Goal: Transaction & Acquisition: Obtain resource

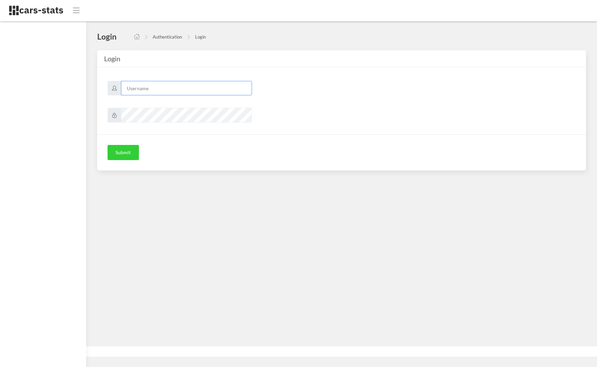
type input "skoda"
click at [123, 153] on button "Submit" at bounding box center [122, 152] width 31 height 15
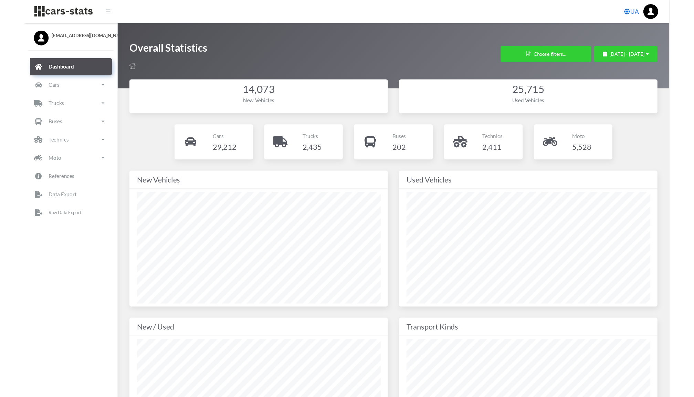
scroll to position [103, 274]
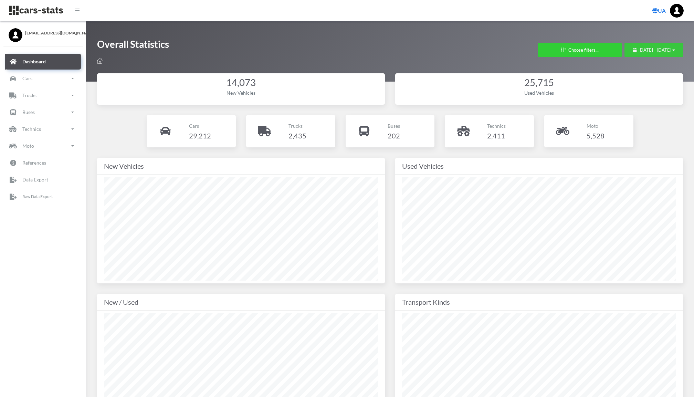
click at [596, 53] on button "August 16, 2025 - September 15, 2025" at bounding box center [654, 50] width 59 height 14
click at [596, 47] on div "August 16, 2025 - September 15, 2025" at bounding box center [654, 50] width 42 height 7
click at [596, 134] on li "Custom" at bounding box center [651, 136] width 48 height 11
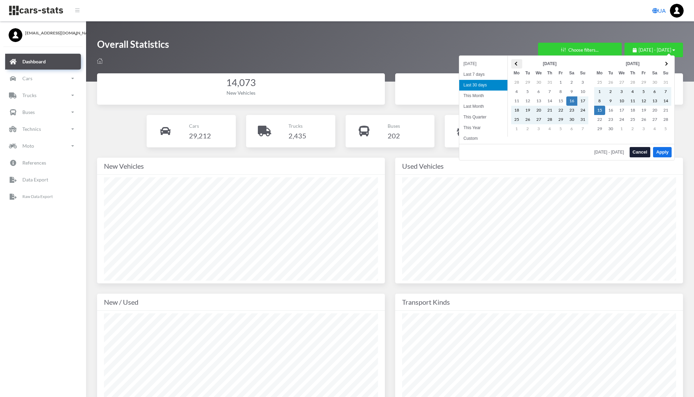
click at [517, 62] on th at bounding box center [517, 63] width 11 height 9
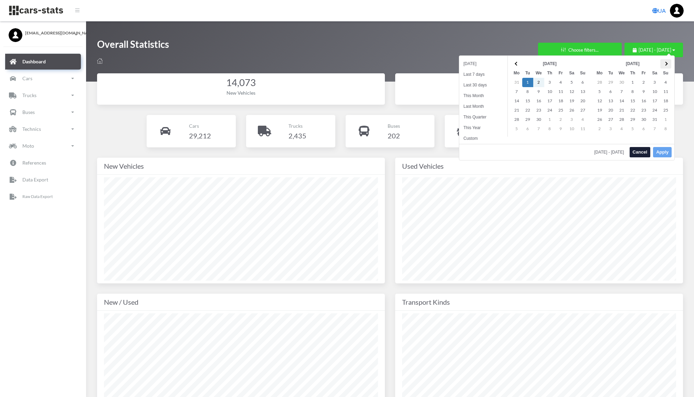
click at [596, 61] on th at bounding box center [666, 63] width 11 height 9
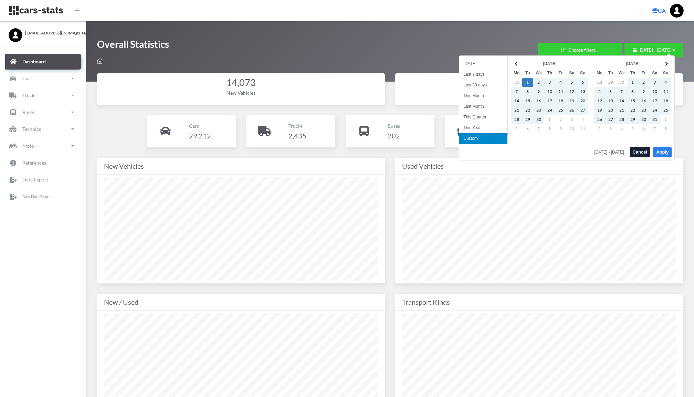
click at [596, 151] on button "Apply" at bounding box center [662, 152] width 19 height 10
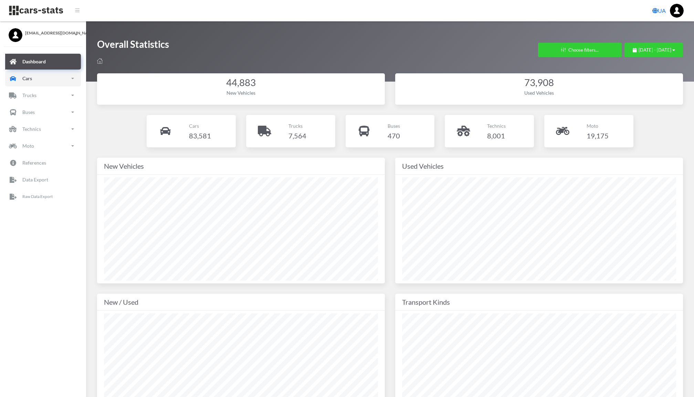
click at [31, 81] on p "Cars" at bounding box center [27, 78] width 10 height 9
click at [32, 99] on link "Overview" at bounding box center [42, 99] width 65 height 17
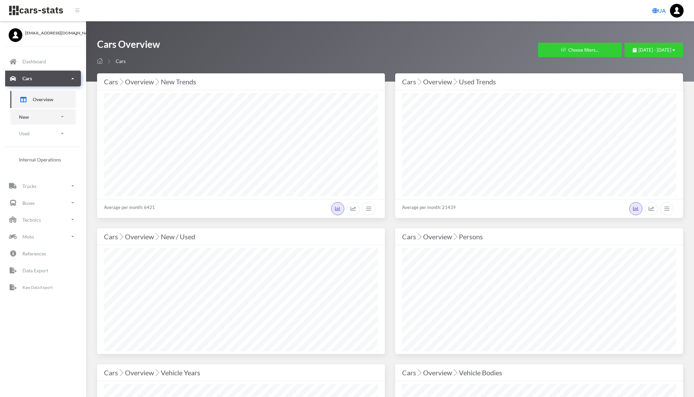
click at [60, 112] on link "New" at bounding box center [42, 117] width 65 height 16
click at [41, 135] on span "Brands" at bounding box center [40, 136] width 15 height 7
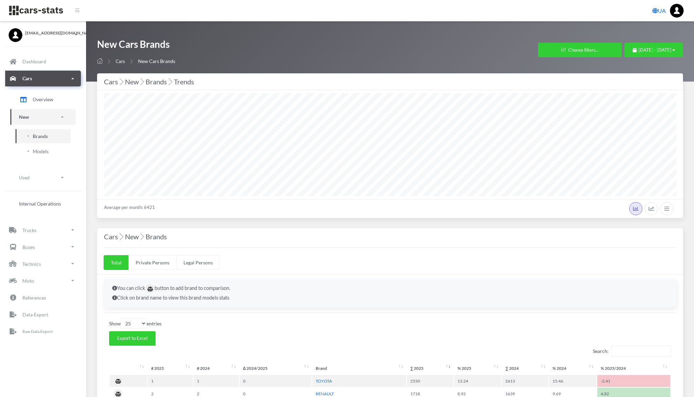
select select "25"
click at [39, 150] on span "Models" at bounding box center [41, 151] width 16 height 7
click at [42, 152] on span "Models" at bounding box center [41, 151] width 16 height 7
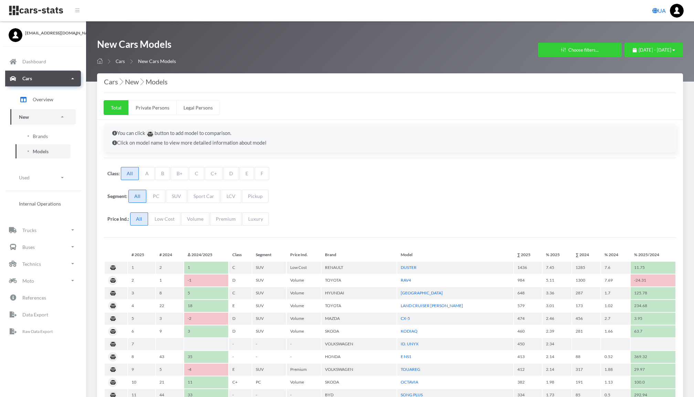
select select "25"
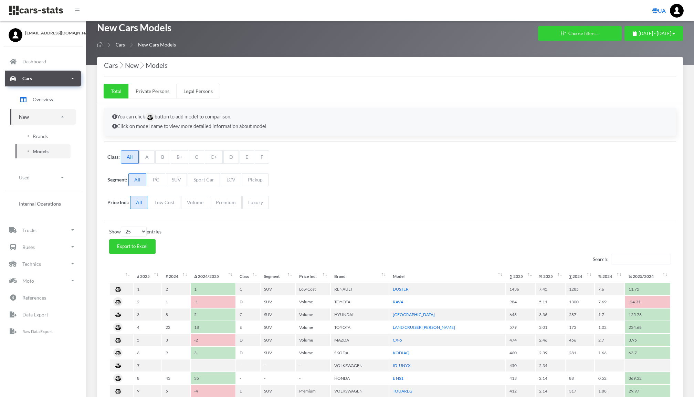
scroll to position [17, 0]
click at [48, 313] on p "Data Export" at bounding box center [35, 314] width 26 height 9
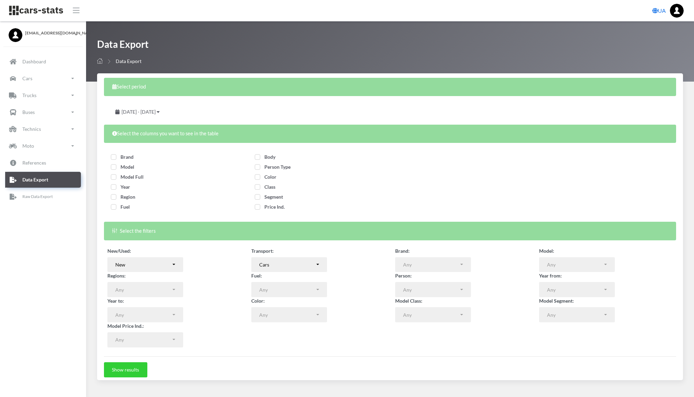
select select
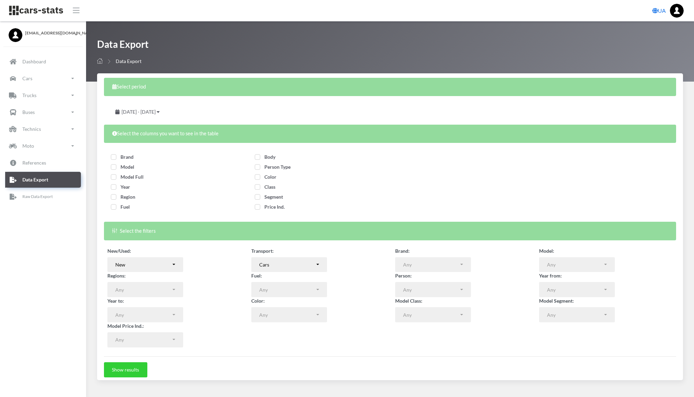
select select
click at [156, 109] on span "July 28, 2025 - August 27, 2025" at bounding box center [139, 112] width 34 height 6
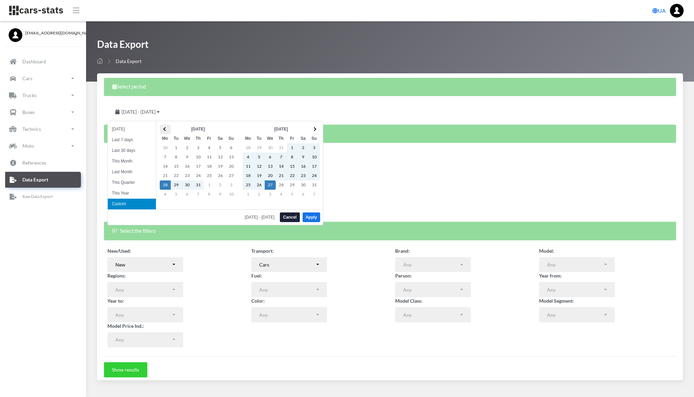
click at [164, 127] on th at bounding box center [165, 129] width 11 height 9
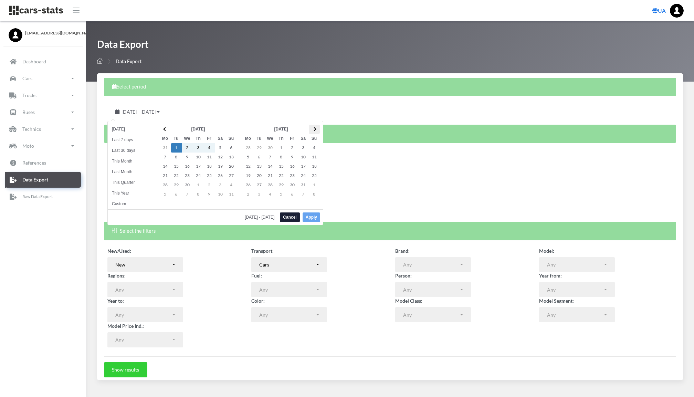
click at [317, 127] on th at bounding box center [314, 129] width 11 height 9
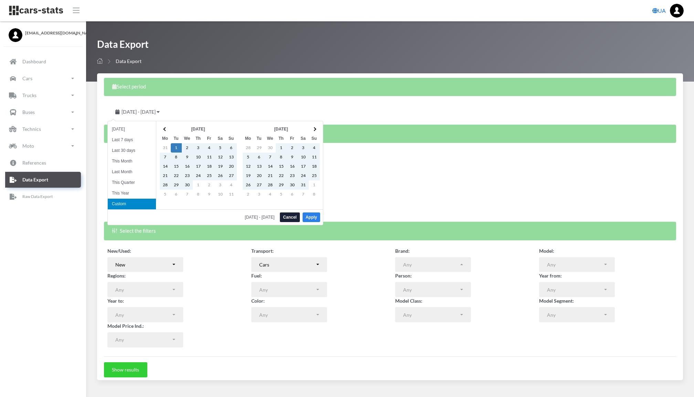
click at [311, 213] on button "Apply" at bounding box center [312, 218] width 18 height 10
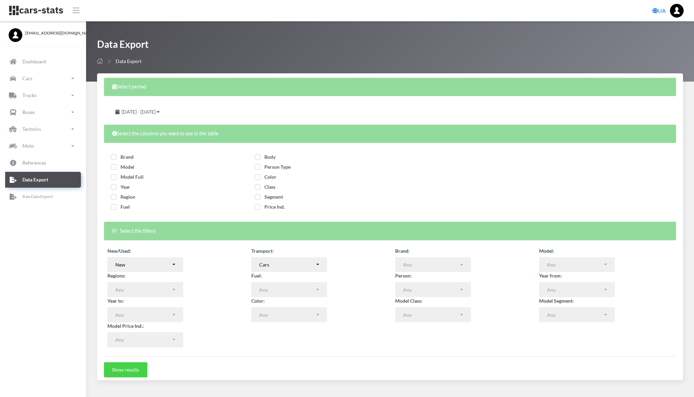
click at [123, 362] on button "Show results" at bounding box center [125, 369] width 43 height 15
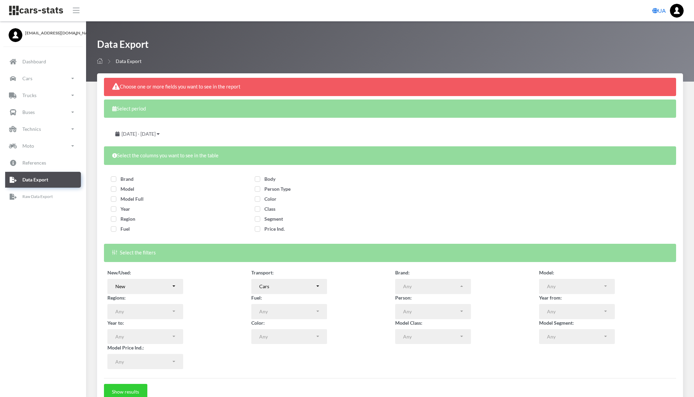
select select
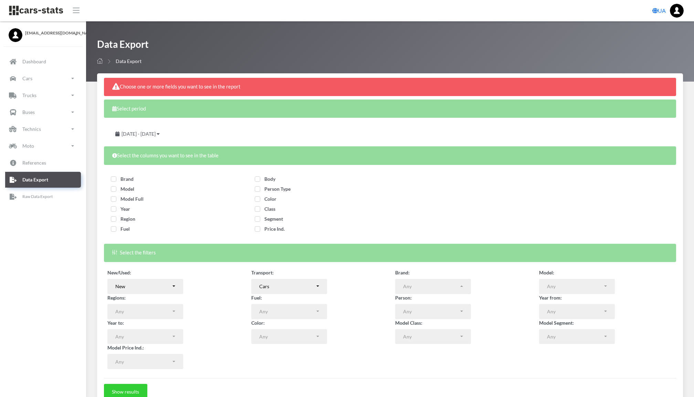
select select
click at [113, 177] on span "Brand" at bounding box center [122, 179] width 23 height 6
checkbox input "true"
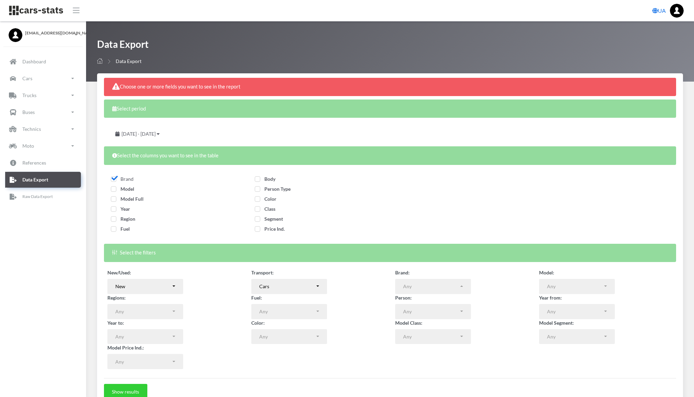
click at [113, 186] on span "Model" at bounding box center [122, 189] width 23 height 6
checkbox input "true"
click at [260, 186] on span "Person Type" at bounding box center [273, 189] width 36 height 6
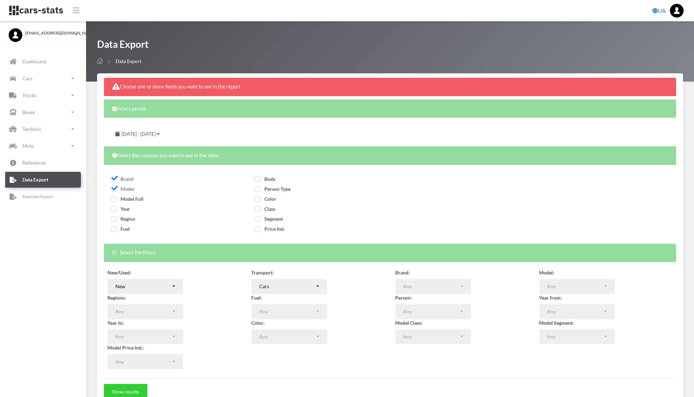
checkbox input "true"
click at [258, 177] on span "Body" at bounding box center [265, 179] width 21 height 6
checkbox input "true"
click at [136, 386] on button "Show results" at bounding box center [125, 391] width 43 height 15
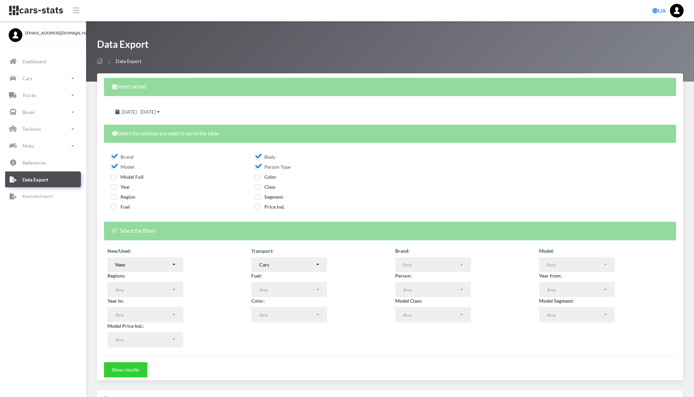
select select
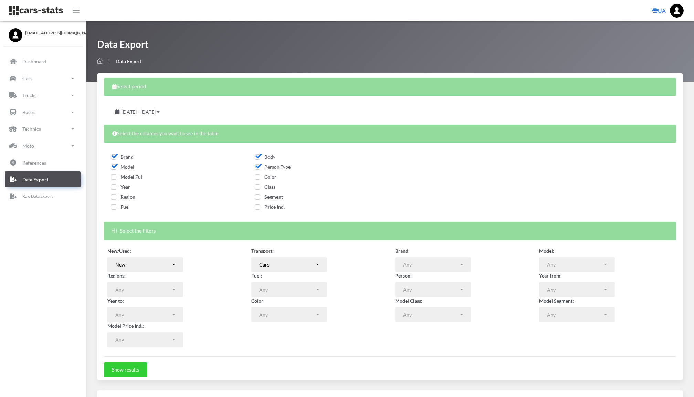
select select
select select "50"
